Goal: Task Accomplishment & Management: Manage account settings

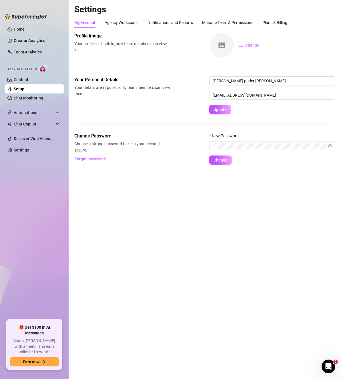
click at [24, 91] on link "Setup" at bounding box center [19, 89] width 11 height 5
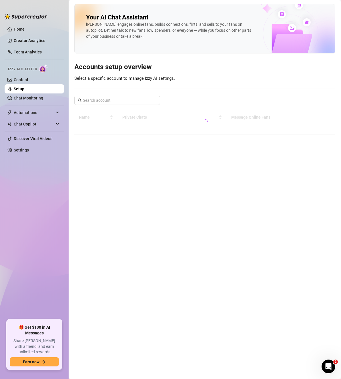
click at [24, 91] on link "Setup" at bounding box center [19, 89] width 11 height 5
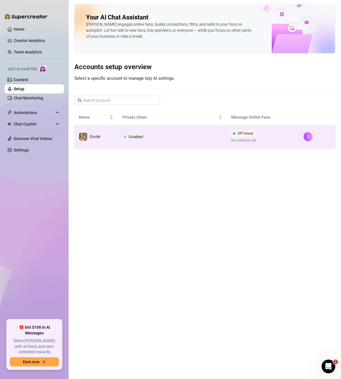
click at [129, 133] on span "Disabled" at bounding box center [133, 136] width 22 height 7
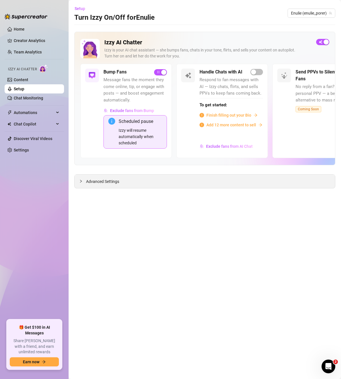
click at [78, 186] on div "Advanced Settings" at bounding box center [205, 181] width 260 height 13
click at [79, 181] on icon "collapsed" at bounding box center [80, 180] width 3 height 3
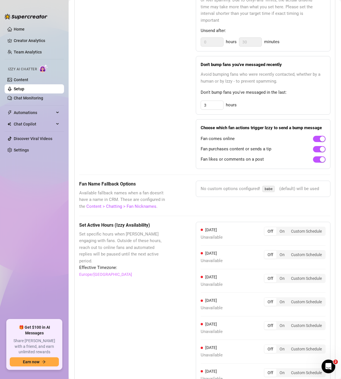
scroll to position [461, 0]
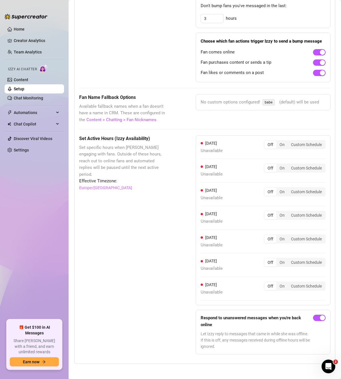
click at [276, 144] on div "On" at bounding box center [281, 145] width 11 height 8
click at [278, 141] on input "On" at bounding box center [278, 141] width 0 height 0
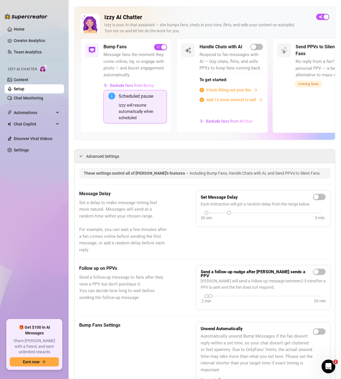
scroll to position [0, 0]
